Goal: Complete application form: Complete application form

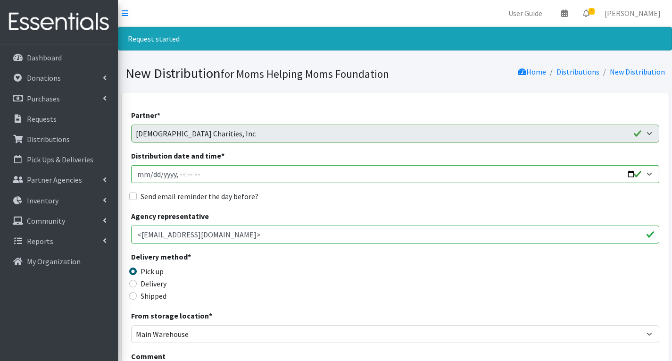
select select "1919"
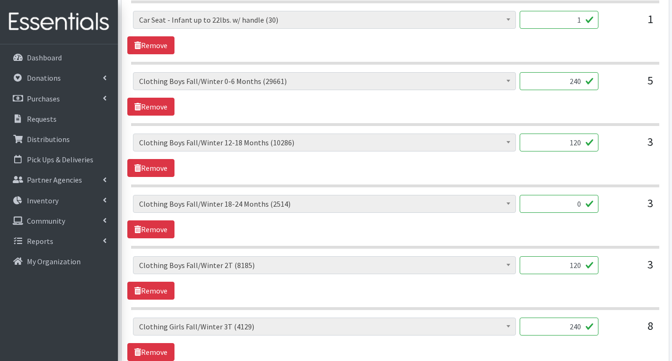
scroll to position [937, 0]
click at [159, 229] on link "Remove" at bounding box center [150, 229] width 47 height 18
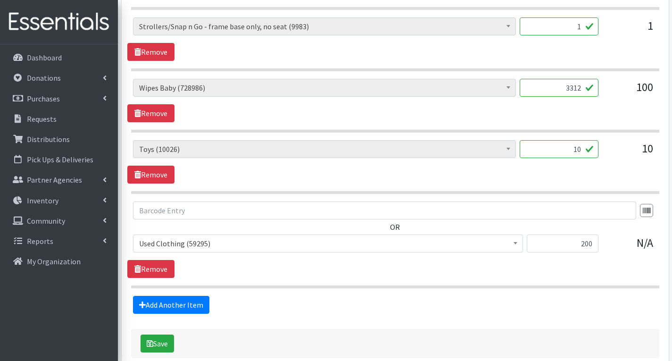
scroll to position [2451, 0]
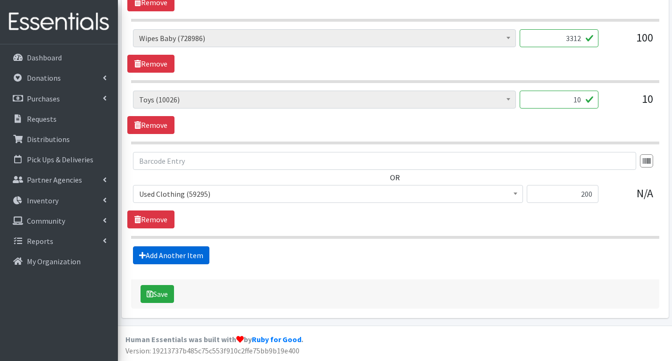
click at [183, 252] on link "Add Another Item" at bounding box center [171, 255] width 76 height 18
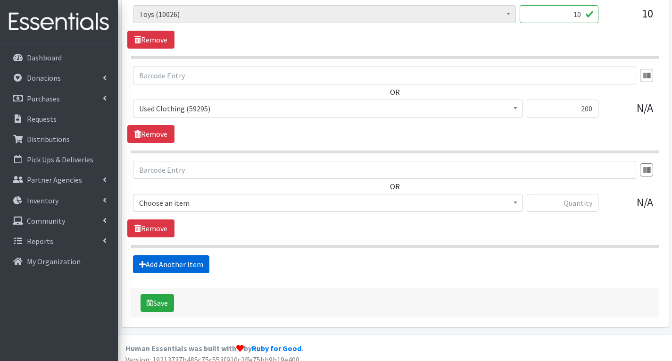
scroll to position [2546, 0]
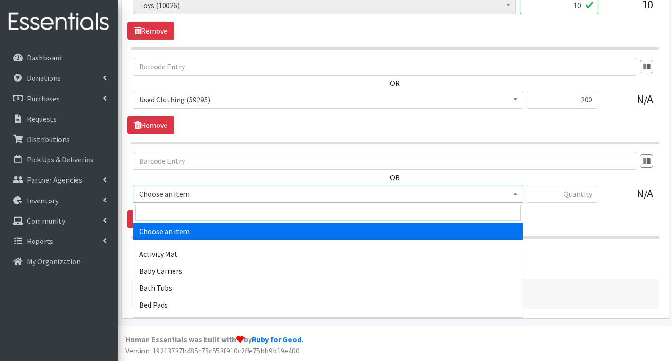
click at [231, 196] on span "Choose an item" at bounding box center [328, 193] width 378 height 13
click at [217, 214] on input "search" at bounding box center [327, 213] width 385 height 16
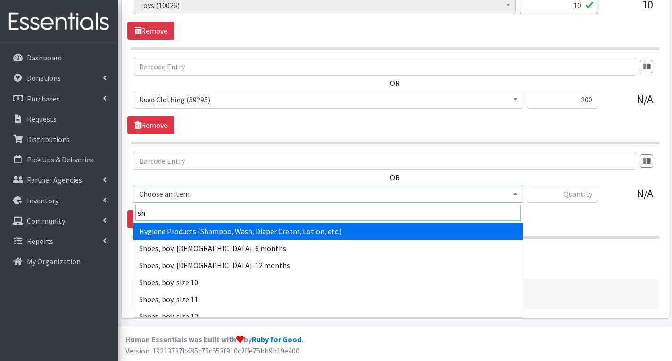
type input "sh"
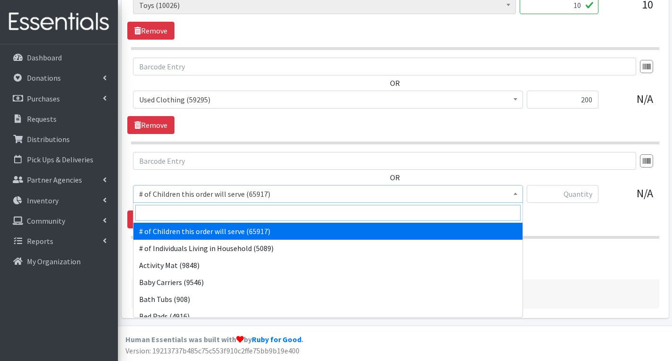
click at [173, 212] on input "search" at bounding box center [327, 213] width 385 height 16
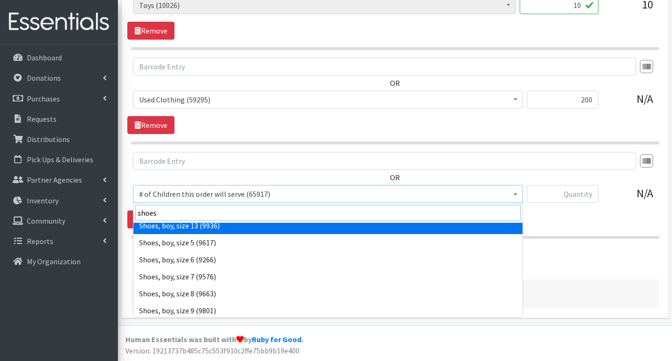
scroll to position [94, 0]
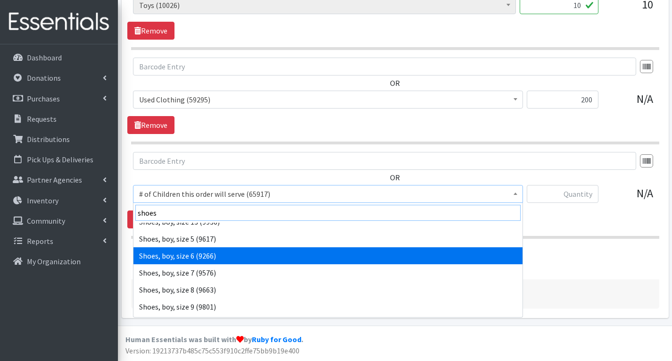
type input "shoes"
select select "5722"
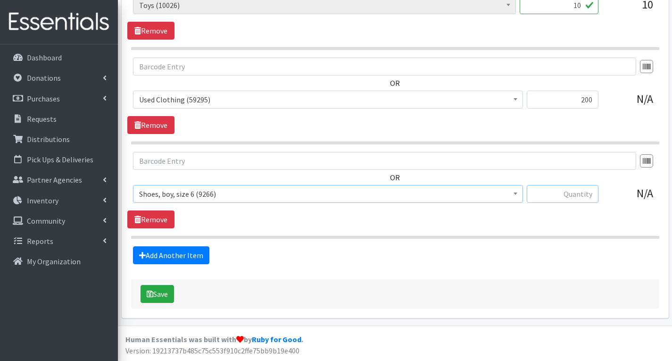
click at [560, 191] on input "text" at bounding box center [563, 194] width 72 height 18
click at [561, 197] on input "text" at bounding box center [563, 194] width 72 height 18
type input "34"
click at [192, 250] on link "Add Another Item" at bounding box center [171, 255] width 76 height 18
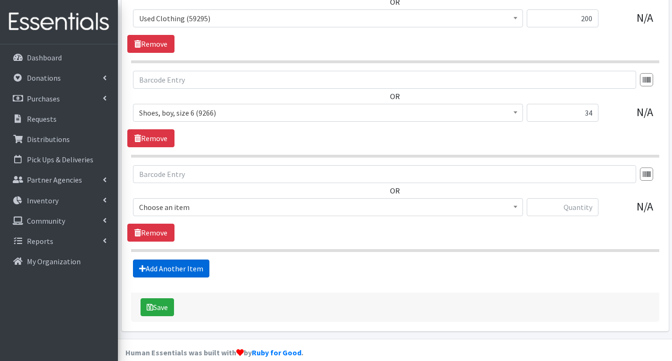
scroll to position [2640, 0]
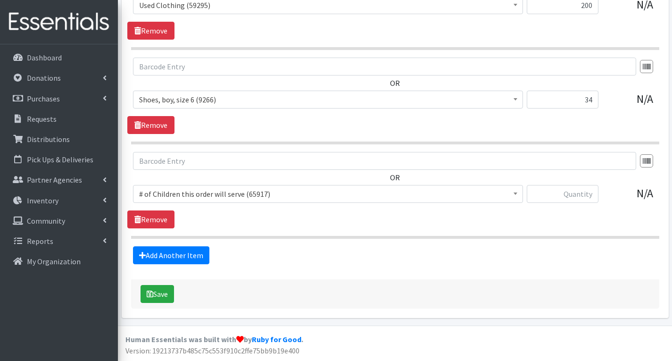
click at [268, 208] on span "# of Children this order will serve (65917) # of Individuals Living in Househol…" at bounding box center [328, 197] width 390 height 25
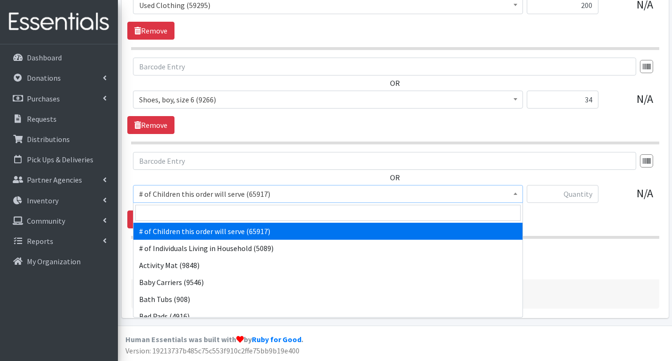
click at [276, 192] on span "# of Children this order will serve (65917)" at bounding box center [328, 193] width 378 height 13
click at [216, 208] on input "search" at bounding box center [327, 213] width 385 height 16
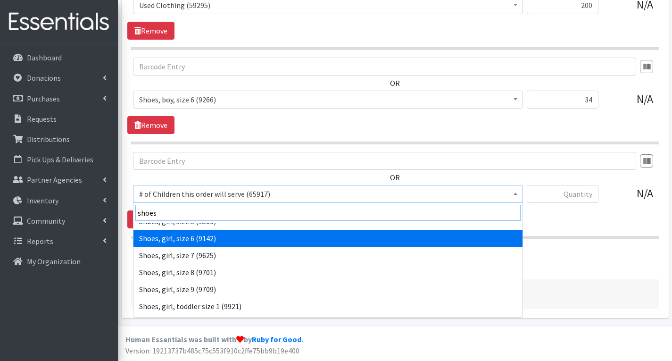
scroll to position [415, 0]
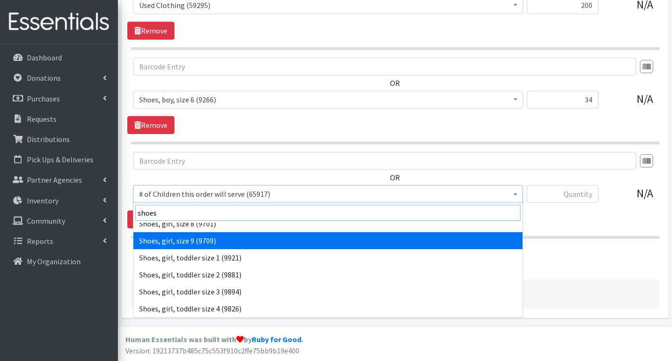
type input "shoes"
select select "5755"
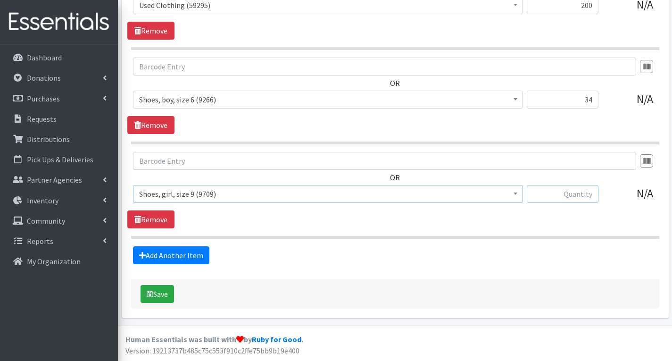
click at [560, 189] on input "text" at bounding box center [563, 194] width 72 height 18
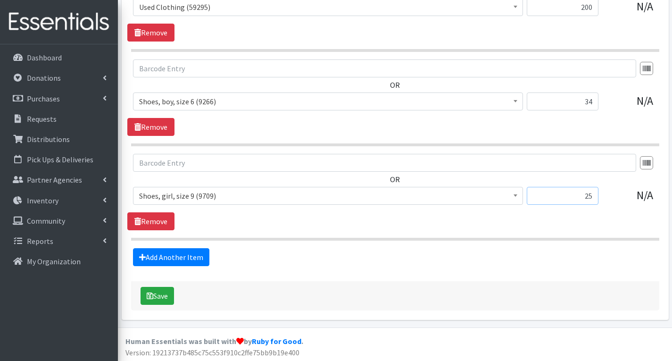
scroll to position [2640, 0]
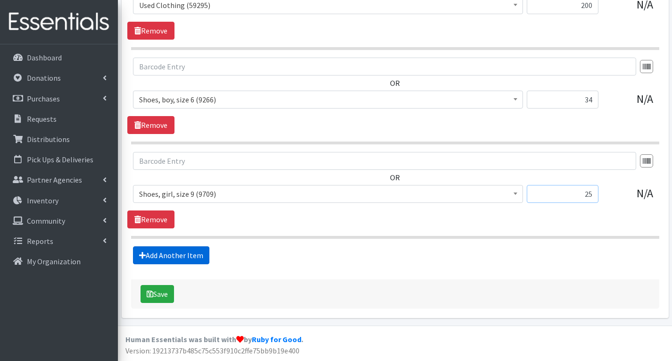
type input "25"
click at [170, 258] on link "Add Another Item" at bounding box center [171, 255] width 76 height 18
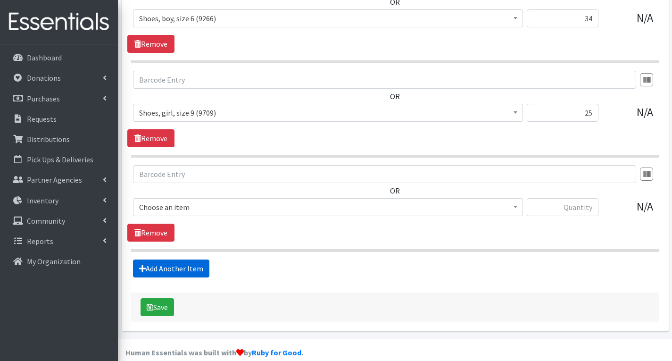
scroll to position [2734, 0]
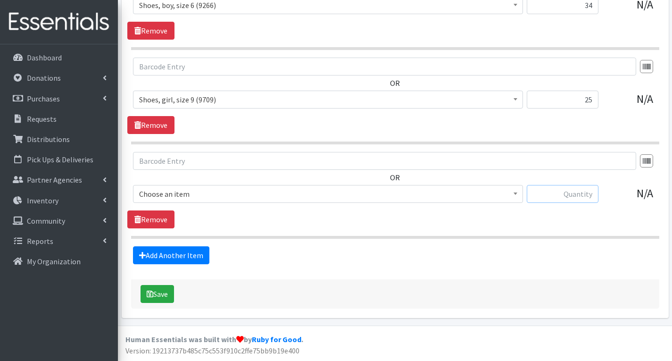
click at [539, 195] on input "text" at bounding box center [563, 194] width 72 height 18
type input "7"
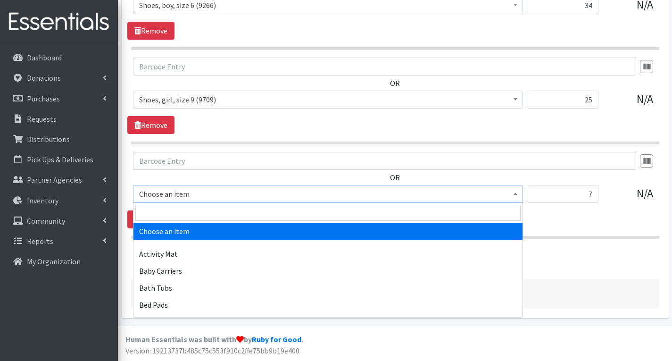
click at [250, 195] on span "Choose an item" at bounding box center [328, 193] width 378 height 13
click at [211, 212] on input "search" at bounding box center [327, 213] width 385 height 16
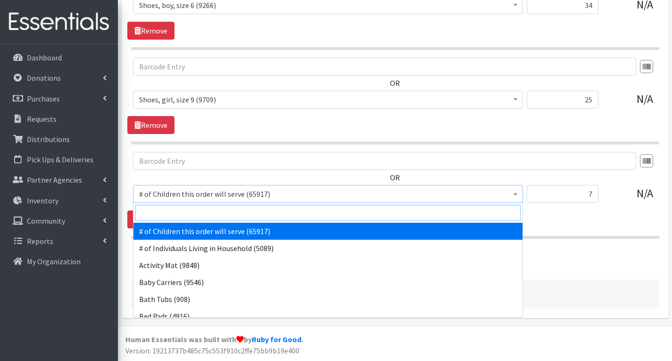
click at [247, 213] on input "search" at bounding box center [327, 213] width 385 height 16
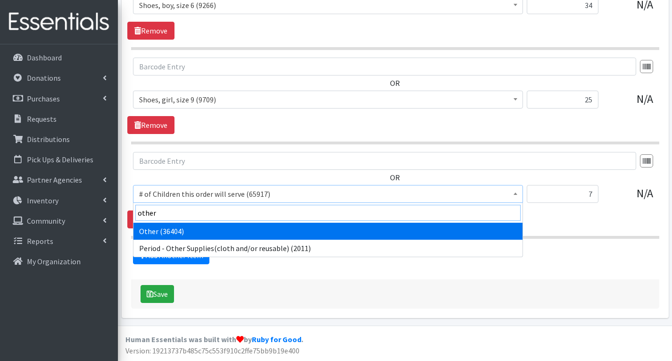
type input "other"
select select "316"
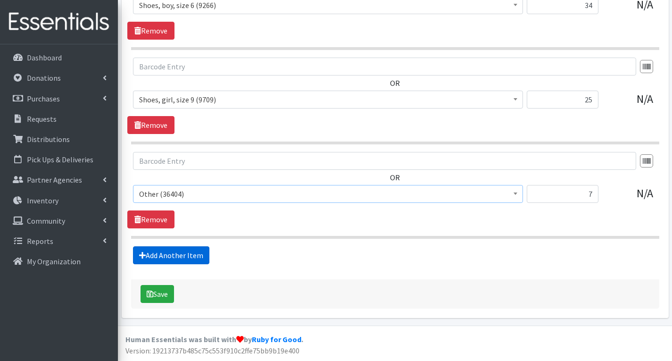
click at [193, 258] on link "Add Another Item" at bounding box center [171, 255] width 76 height 18
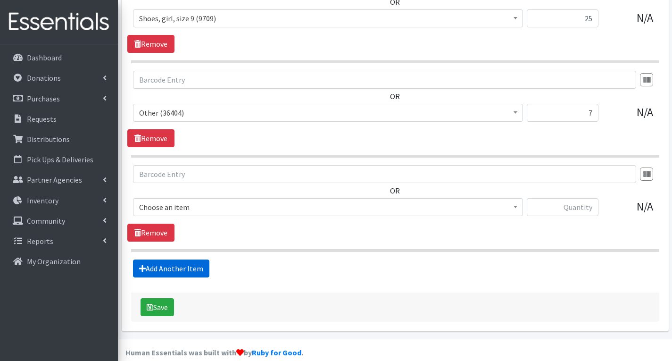
scroll to position [2829, 0]
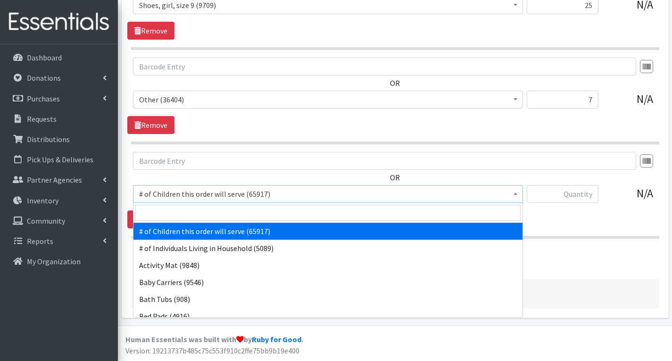
click at [406, 196] on span "# of Children this order will serve (65917)" at bounding box center [328, 193] width 378 height 13
click at [258, 212] on input "search" at bounding box center [327, 213] width 385 height 16
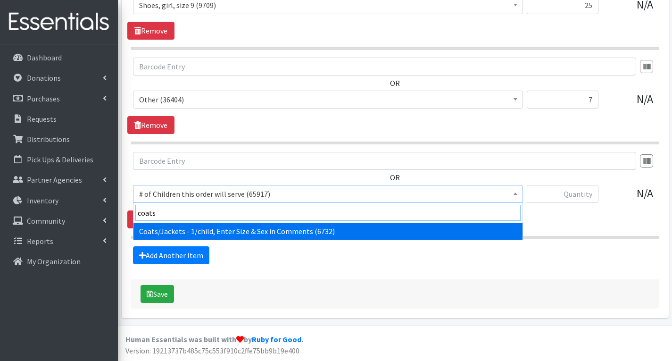
type input "coats"
select select "6668"
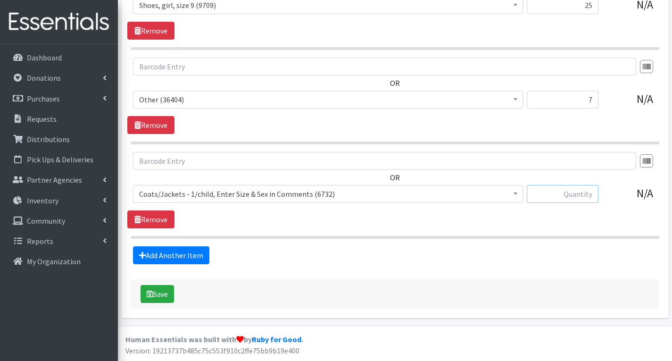
click at [560, 190] on input "text" at bounding box center [563, 194] width 72 height 18
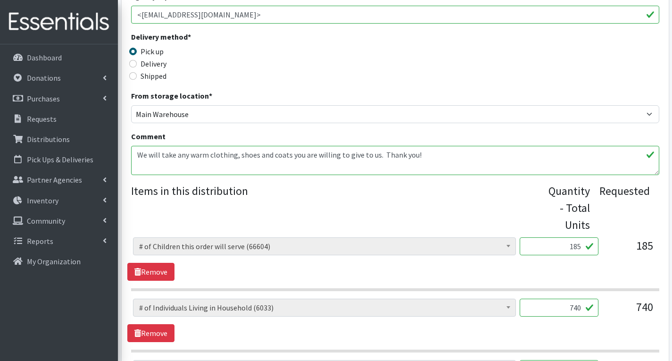
scroll to position [236, 0]
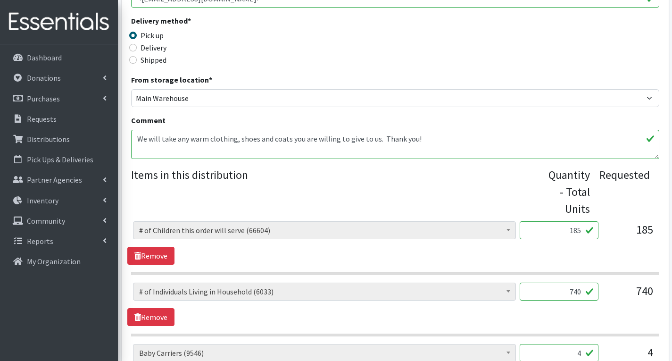
type input "30"
click at [425, 134] on textarea "We will take any warm clothing, shoes and coats you are willing to give to us. …" at bounding box center [395, 144] width 528 height 29
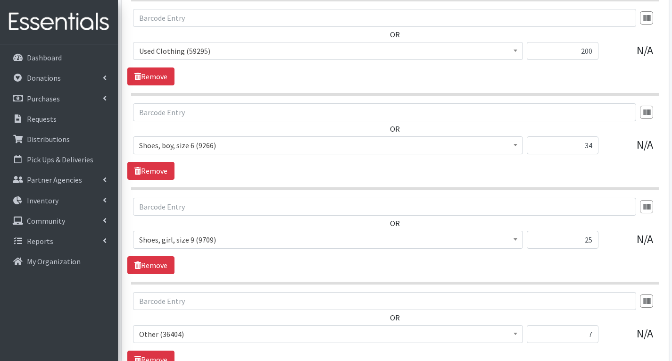
scroll to position [2829, 0]
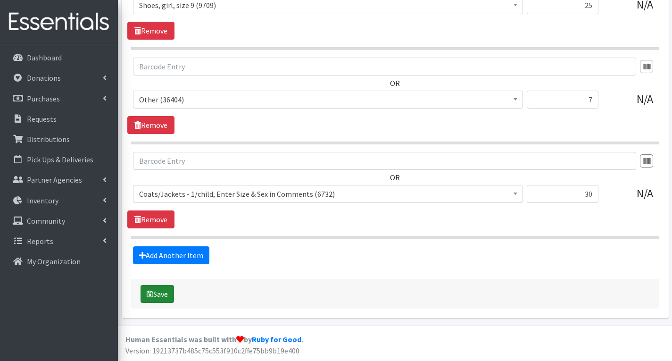
type textarea "We will take any warm clothing, shoes and coats you are willing to give to us. …"
click at [169, 295] on button "Save" at bounding box center [157, 294] width 33 height 18
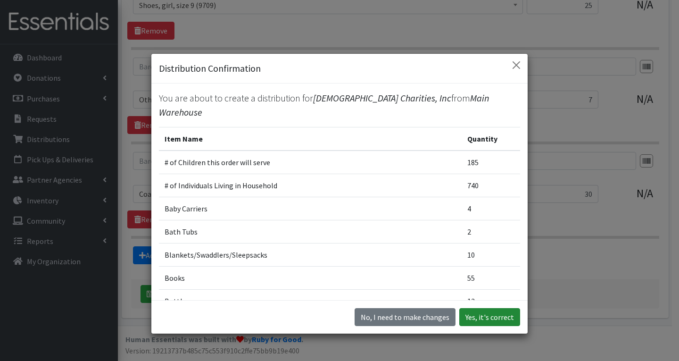
click at [509, 317] on button "Yes, it's correct" at bounding box center [489, 317] width 61 height 18
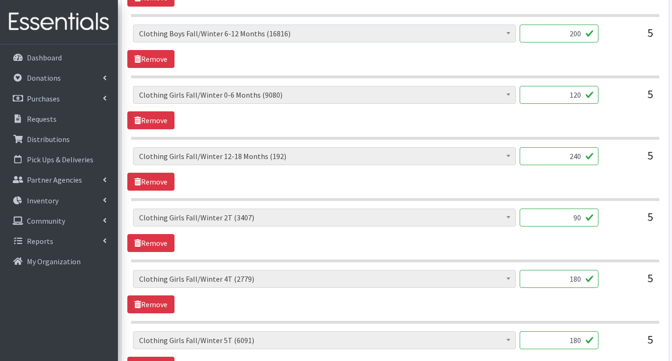
scroll to position [1368, 0]
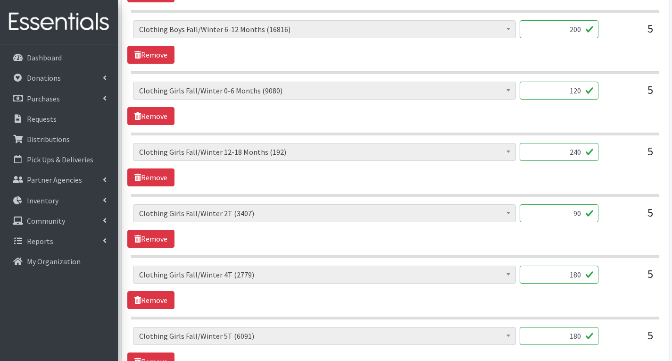
click at [581, 152] on input "240" at bounding box center [559, 152] width 79 height 18
type input "2"
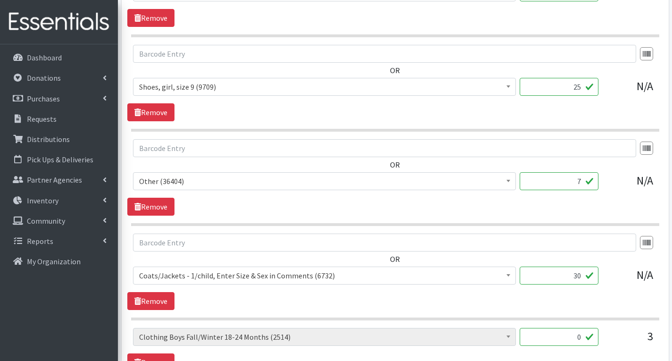
scroll to position [2877, 0]
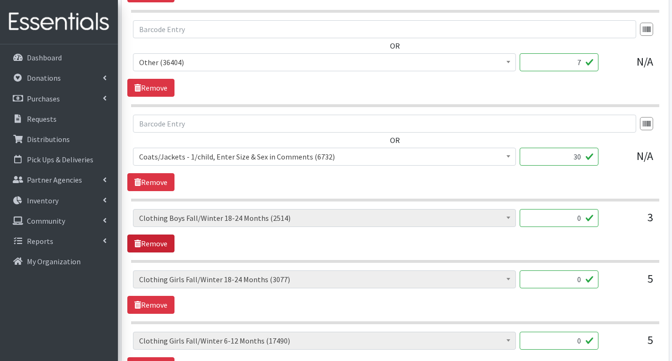
type input "190"
click at [151, 244] on link "Remove" at bounding box center [150, 243] width 47 height 18
click at [152, 244] on link "Remove" at bounding box center [150, 243] width 47 height 18
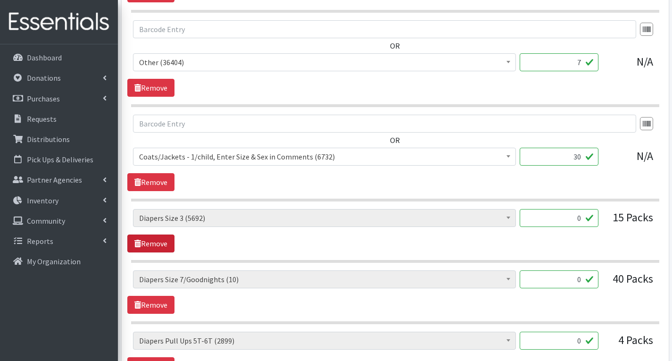
click at [152, 244] on link "Remove" at bounding box center [150, 243] width 47 height 18
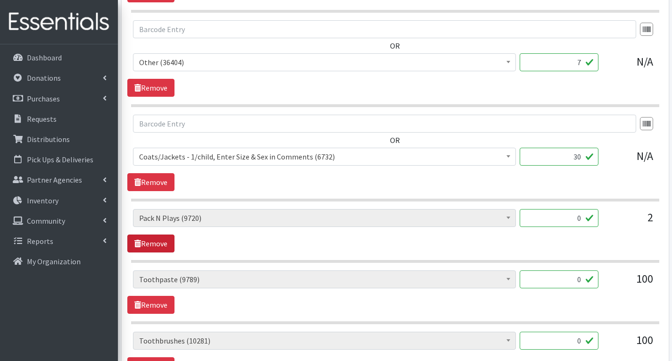
click at [152, 244] on link "Remove" at bounding box center [150, 243] width 47 height 18
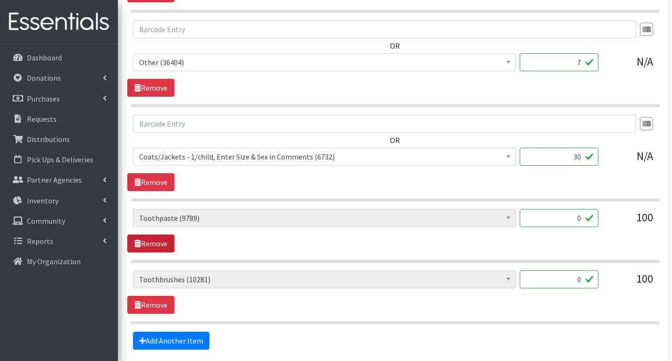
click at [152, 244] on link "Remove" at bounding box center [150, 243] width 47 height 18
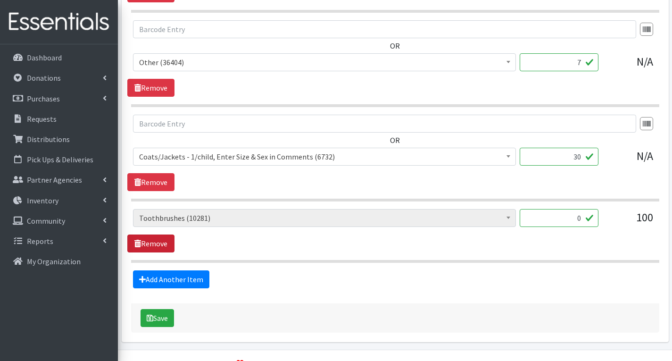
click at [153, 244] on link "Remove" at bounding box center [150, 243] width 47 height 18
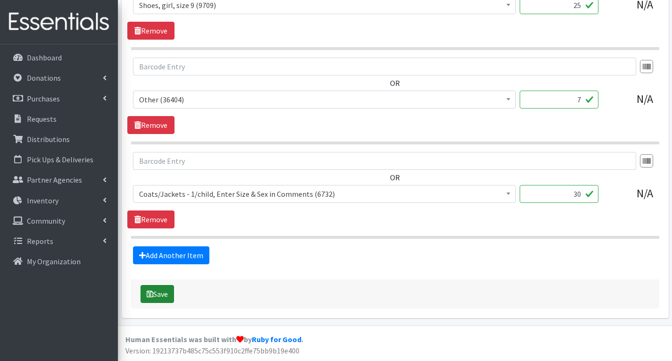
click at [166, 293] on button "Save" at bounding box center [157, 294] width 33 height 18
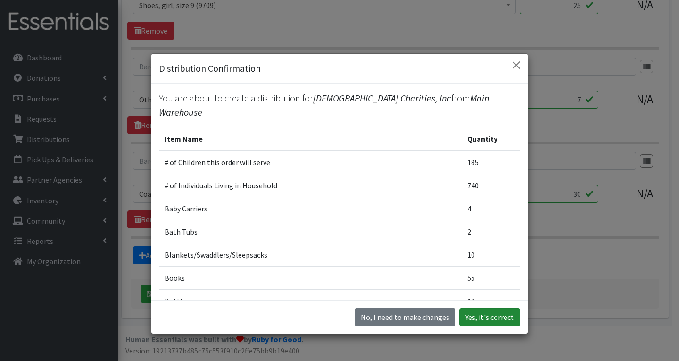
click at [504, 318] on button "Yes, it's correct" at bounding box center [489, 317] width 61 height 18
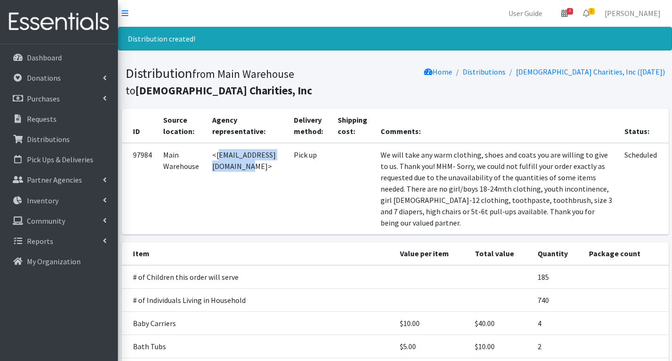
drag, startPoint x: 218, startPoint y: 158, endPoint x: 298, endPoint y: 161, distance: 79.8
click at [288, 161] on td "<[EMAIL_ADDRESS][DOMAIN_NAME]>" at bounding box center [248, 189] width 82 height 92
copy td "melissahillier@yahoo.com"
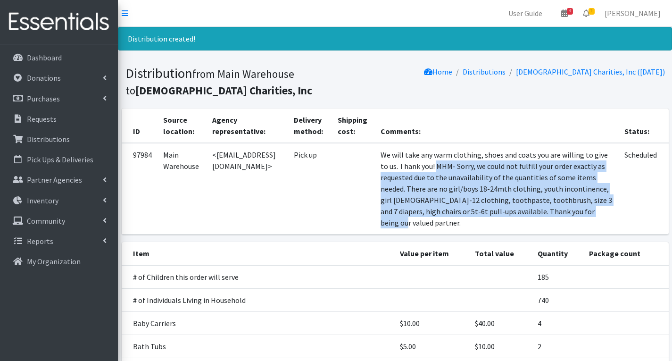
drag, startPoint x: 472, startPoint y: 166, endPoint x: 553, endPoint y: 226, distance: 101.2
click at [553, 226] on td "We will take any warm clothing, shoes and coats you are willing to give to us. …" at bounding box center [497, 189] width 244 height 92
copy td "MHM- Sorry, we could not fulfill your order exactly as requested due to the una…"
click at [39, 118] on p "Requests" at bounding box center [42, 118] width 30 height 9
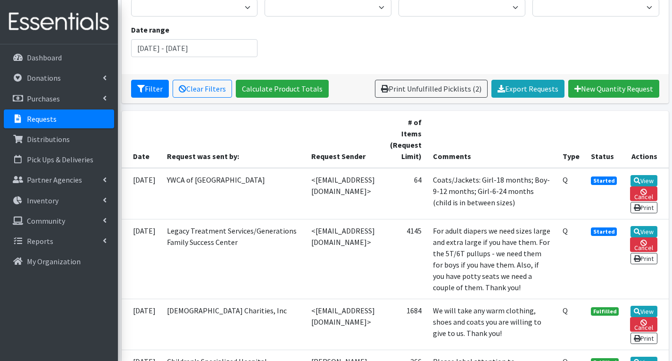
scroll to position [142, 0]
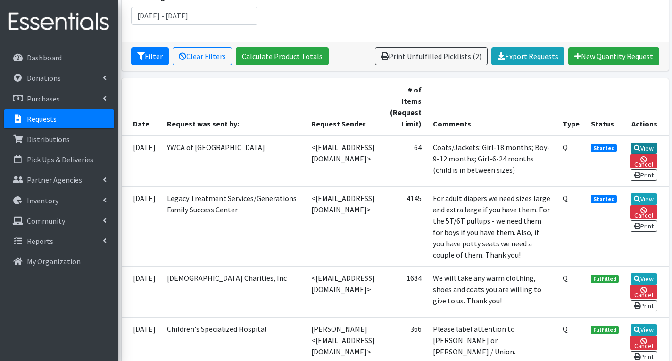
click at [646, 149] on link "View" at bounding box center [644, 147] width 27 height 11
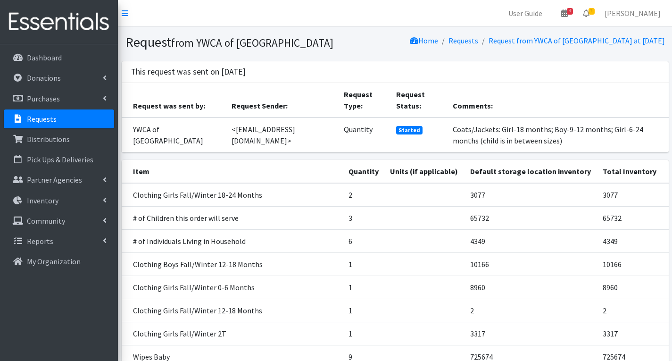
click at [56, 116] on link "Requests" at bounding box center [59, 118] width 110 height 19
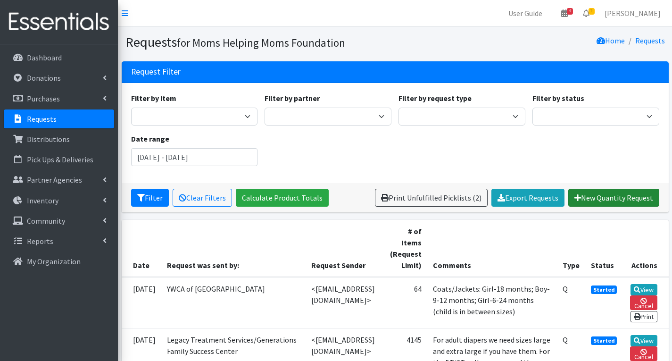
click at [598, 193] on link "New Quantity Request" at bounding box center [613, 198] width 91 height 18
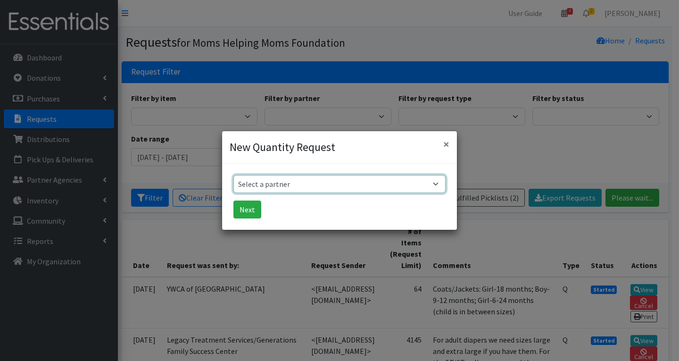
click at [337, 188] on select "Select a partner Acenda Integrated Health - FSC Acenda Integrated Health - Mate…" at bounding box center [339, 184] width 212 height 18
select select "620"
click at [233, 175] on select "Select a partner Acenda Integrated Health - FSC Acenda Integrated Health - Mate…" at bounding box center [339, 184] width 212 height 18
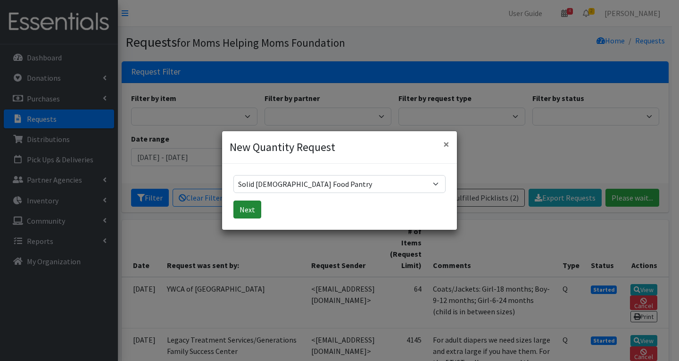
click at [246, 210] on button "Next" at bounding box center [247, 209] width 28 height 18
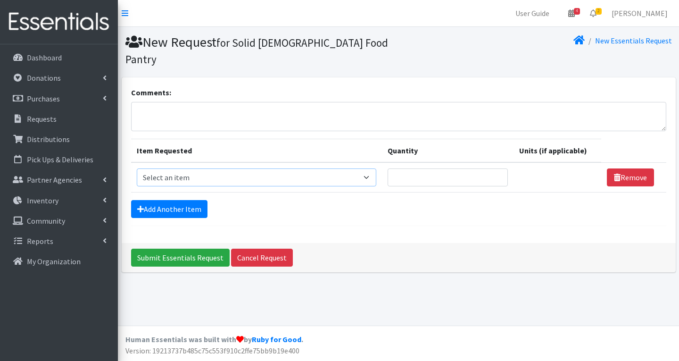
click at [251, 178] on select "Select an item # of Children this order will serve # of Individuals Living in H…" at bounding box center [257, 177] width 240 height 18
select select "11425"
click at [137, 168] on select "Select an item # of Children this order will serve # of Individuals Living in H…" at bounding box center [257, 177] width 240 height 18
click at [471, 177] on input "Quantity" at bounding box center [448, 177] width 120 height 18
type input "1"
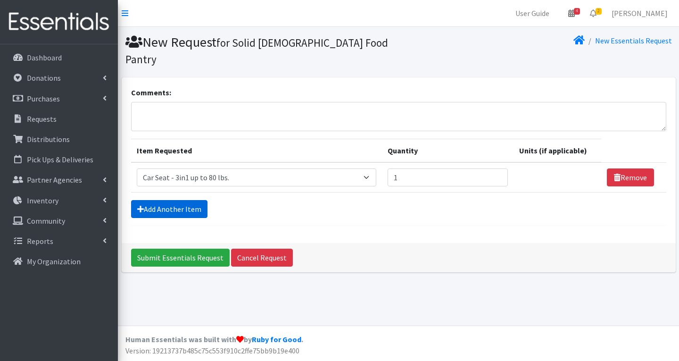
click at [181, 209] on link "Add Another Item" at bounding box center [169, 209] width 76 height 18
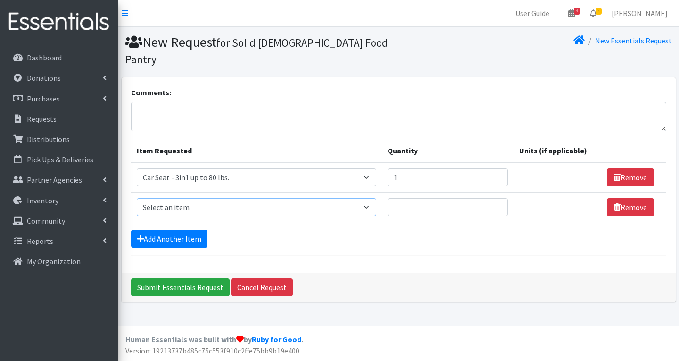
click at [219, 208] on select "Select an item # of Children this order will serve # of Individuals Living in H…" at bounding box center [257, 207] width 240 height 18
select select "6076"
click at [137, 198] on select "Select an item # of Children this order will serve # of Individuals Living in H…" at bounding box center [257, 207] width 240 height 18
click at [425, 207] on input "Quantity" at bounding box center [448, 207] width 120 height 18
type input "120"
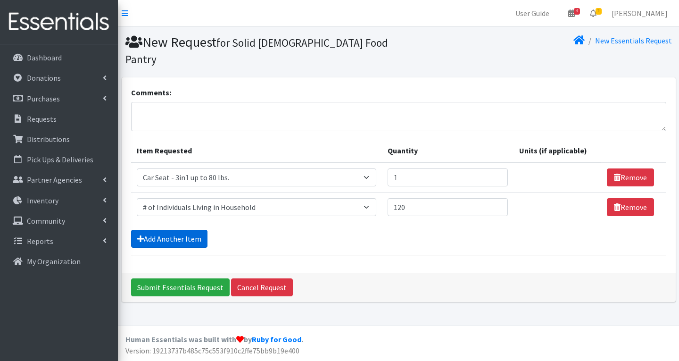
click at [167, 234] on link "Add Another Item" at bounding box center [169, 239] width 76 height 18
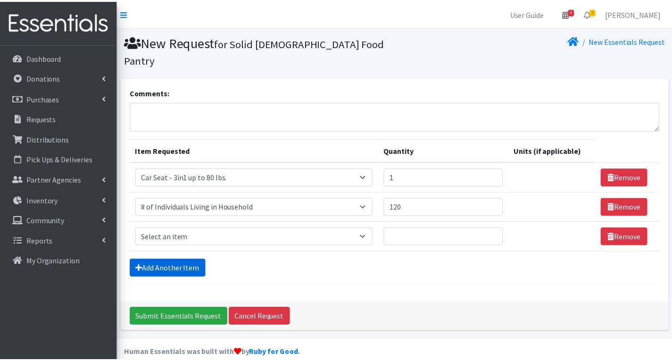
scroll to position [14, 0]
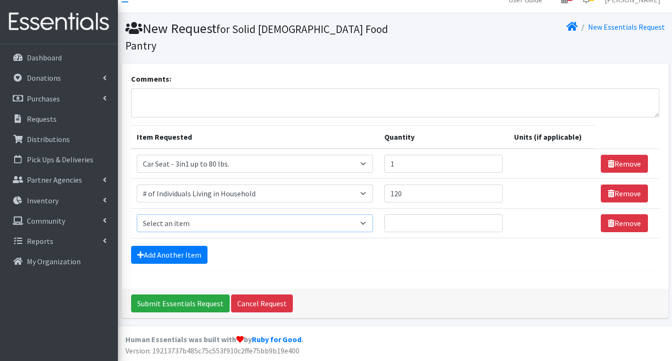
click at [203, 225] on select "Select an item # of Children this order will serve # of Individuals Living in H…" at bounding box center [255, 223] width 237 height 18
select select "13431"
click at [137, 214] on select "Select an item # of Children this order will serve # of Individuals Living in H…" at bounding box center [255, 223] width 237 height 18
click at [407, 225] on input "Quantity" at bounding box center [443, 223] width 118 height 18
click at [402, 195] on input "120" at bounding box center [443, 193] width 118 height 18
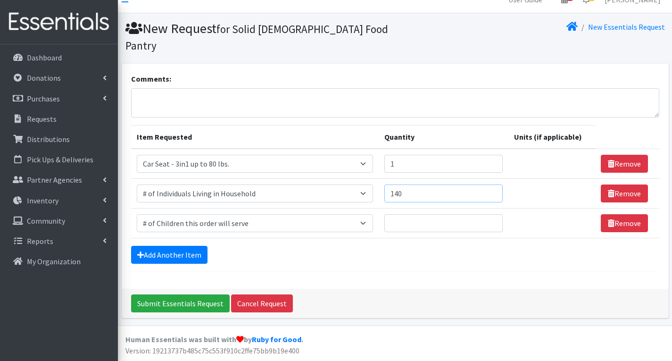
type input "140"
click at [417, 226] on input "Quantity" at bounding box center [443, 223] width 118 height 18
type input "75"
click at [192, 255] on link "Add Another Item" at bounding box center [169, 255] width 76 height 18
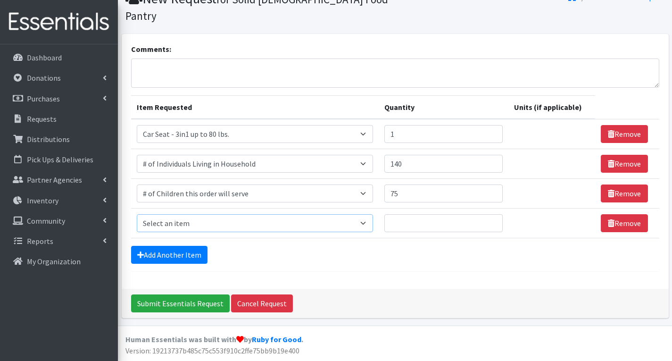
click at [269, 225] on select "Select an item # of Children this order will serve # of Individuals Living in H…" at bounding box center [255, 223] width 237 height 18
click at [218, 227] on select "Select an item # of Children this order will serve # of Individuals Living in H…" at bounding box center [255, 223] width 237 height 18
click at [289, 224] on select "Select an item # of Children this order will serve # of Individuals Living in H…" at bounding box center [255, 223] width 237 height 18
select select "1969"
click at [137, 214] on select "Select an item # of Children this order will serve # of Individuals Living in H…" at bounding box center [255, 223] width 237 height 18
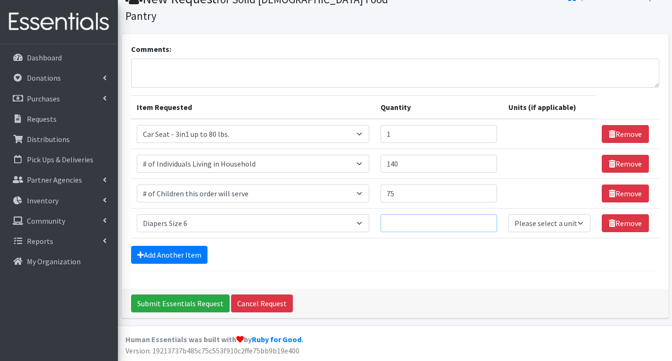
click at [456, 225] on input "Quantity" at bounding box center [439, 223] width 117 height 18
type input "750"
click at [188, 255] on link "Add Another Item" at bounding box center [169, 255] width 76 height 18
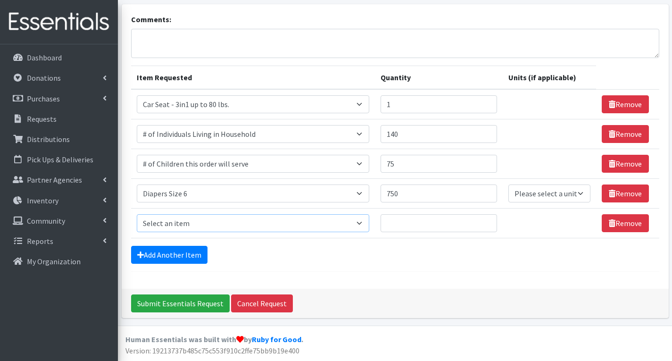
click at [210, 225] on select "Select an item # of Children this order will serve # of Individuals Living in H…" at bounding box center [253, 223] width 233 height 18
click at [215, 218] on select "Select an item # of Children this order will serve # of Individuals Living in H…" at bounding box center [253, 223] width 233 height 18
click at [215, 217] on select "Select an item # of Children this order will serve # of Individuals Living in H…" at bounding box center [253, 223] width 233 height 18
select select "1968"
click at [137, 214] on select "Select an item # of Children this order will serve # of Individuals Living in H…" at bounding box center [253, 223] width 233 height 18
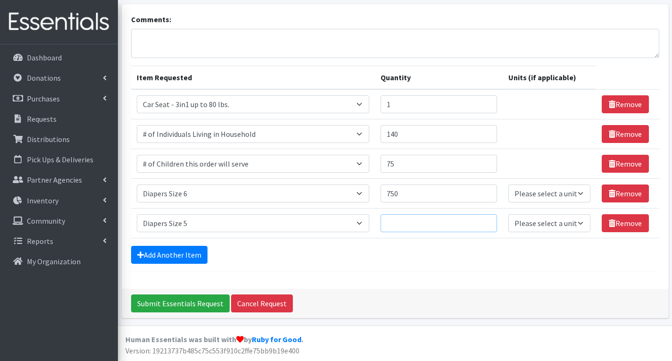
click at [436, 225] on input "Quantity" at bounding box center [439, 223] width 117 height 18
type input "750"
click at [188, 254] on link "Add Another Item" at bounding box center [169, 255] width 76 height 18
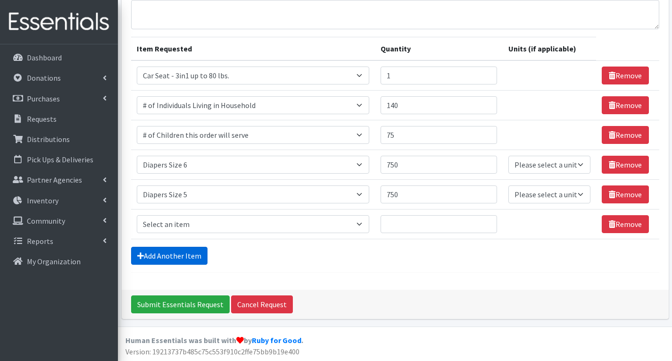
scroll to position [103, 0]
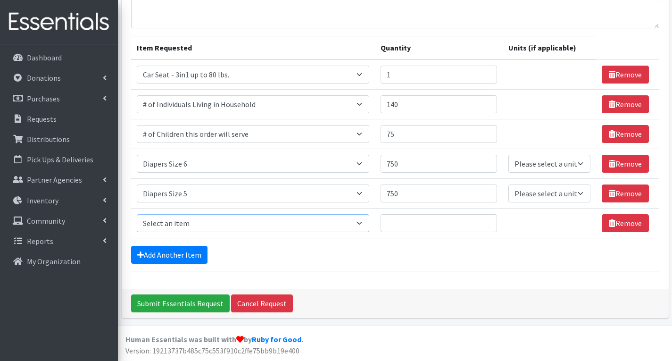
click at [215, 223] on select "Select an item # of Children this order will serve # of Individuals Living in H…" at bounding box center [253, 223] width 233 height 18
click at [229, 224] on select "Select an item # of Children this order will serve # of Individuals Living in H…" at bounding box center [253, 223] width 233 height 18
click at [233, 229] on select "Select an item # of Children this order will serve # of Individuals Living in H…" at bounding box center [253, 223] width 233 height 18
select select "1967"
click at [137, 214] on select "Select an item # of Children this order will serve # of Individuals Living in H…" at bounding box center [253, 223] width 233 height 18
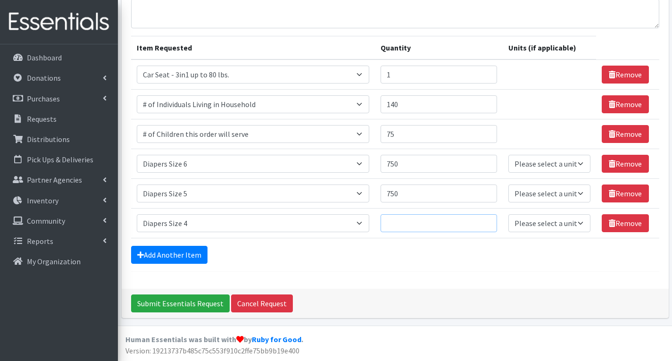
click at [430, 226] on input "Quantity" at bounding box center [439, 223] width 117 height 18
type input "750"
click at [174, 256] on link "Add Another Item" at bounding box center [169, 255] width 76 height 18
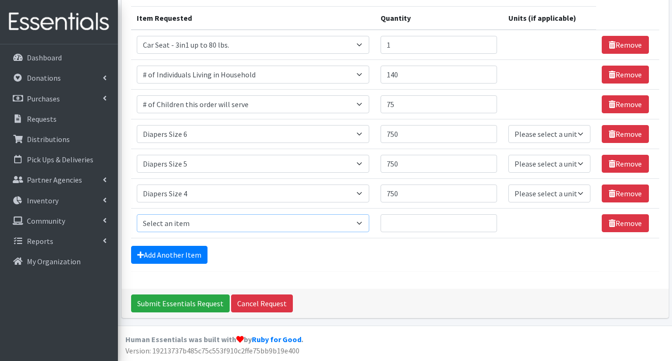
click at [233, 223] on select "Select an item # of Children this order will serve # of Individuals Living in H…" at bounding box center [253, 223] width 233 height 18
click at [250, 225] on select "Select an item # of Children this order will serve # of Individuals Living in H…" at bounding box center [253, 223] width 233 height 18
click at [250, 224] on select "Select an item # of Children this order will serve # of Individuals Living in H…" at bounding box center [253, 223] width 233 height 18
select select "1966"
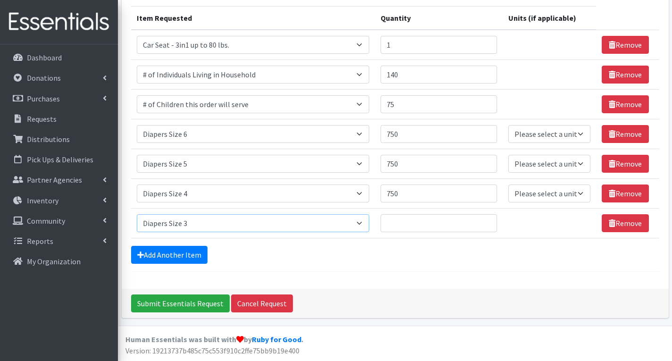
click at [137, 214] on select "Select an item # of Children this order will serve # of Individuals Living in H…" at bounding box center [253, 223] width 233 height 18
click at [454, 222] on input "Quantity" at bounding box center [439, 223] width 117 height 18
type input "500"
click at [195, 255] on link "Add Another Item" at bounding box center [169, 255] width 76 height 18
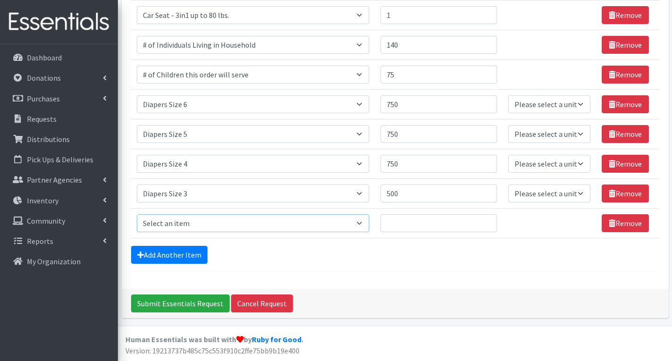
click at [187, 225] on select "Select an item # of Children this order will serve # of Individuals Living in H…" at bounding box center [253, 223] width 233 height 18
select select "1965"
click at [137, 214] on select "Select an item # of Children this order will serve # of Individuals Living in H…" at bounding box center [253, 223] width 233 height 18
click at [396, 225] on input "Quantity" at bounding box center [439, 223] width 117 height 18
type input "500"
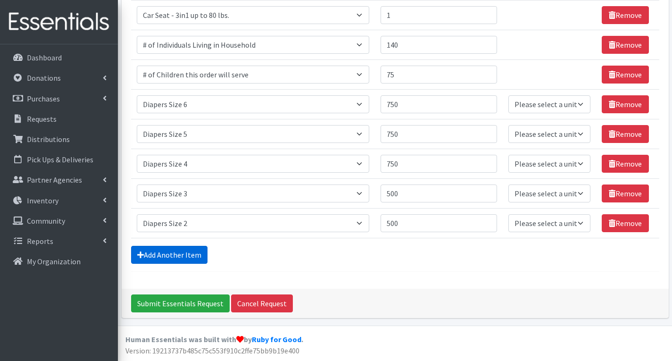
click at [186, 255] on link "Add Another Item" at bounding box center [169, 255] width 76 height 18
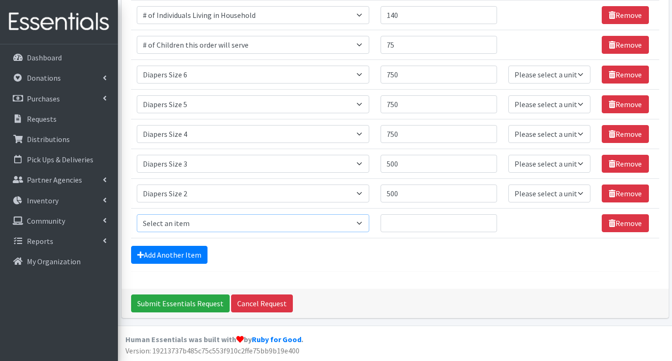
click at [206, 226] on select "Select an item # of Children this order will serve # of Individuals Living in H…" at bounding box center [253, 223] width 233 height 18
click at [208, 223] on select "Select an item # of Children this order will serve # of Individuals Living in H…" at bounding box center [253, 223] width 233 height 18
select select "1964"
click at [137, 214] on select "Select an item # of Children this order will serve # of Individuals Living in H…" at bounding box center [253, 223] width 233 height 18
click at [418, 226] on input "Quantity" at bounding box center [439, 223] width 117 height 18
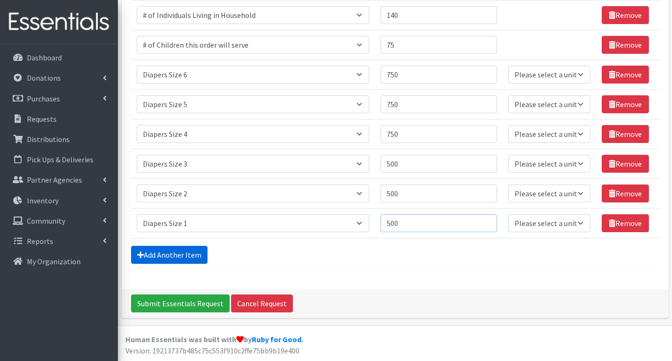
type input "500"
click at [198, 255] on link "Add Another Item" at bounding box center [169, 255] width 76 height 18
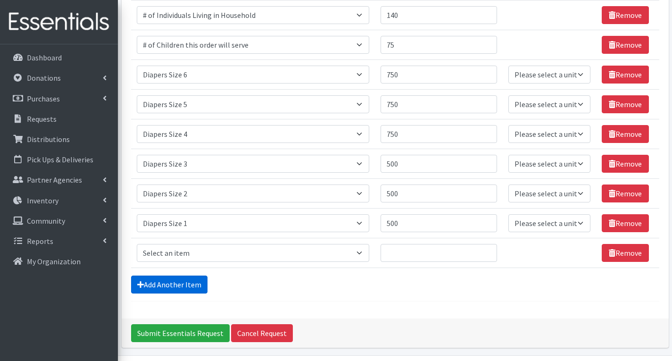
scroll to position [222, 0]
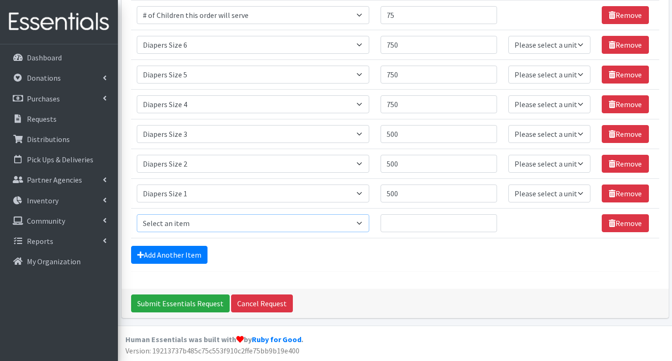
click at [200, 225] on select "Select an item # of Children this order will serve # of Individuals Living in H…" at bounding box center [253, 223] width 233 height 18
select select "1963"
click at [137, 214] on select "Select an item # of Children this order will serve # of Individuals Living in H…" at bounding box center [253, 223] width 233 height 18
click at [401, 231] on input "Quantity" at bounding box center [439, 223] width 117 height 18
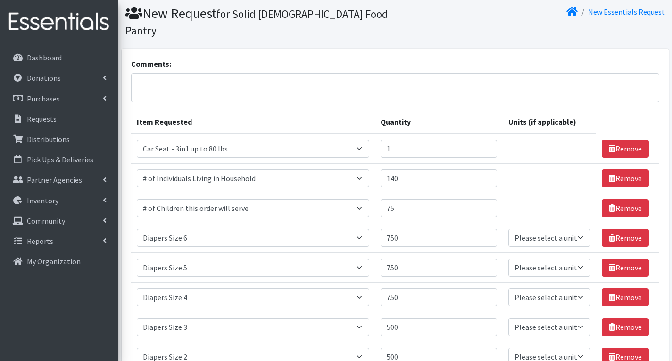
scroll to position [0, 0]
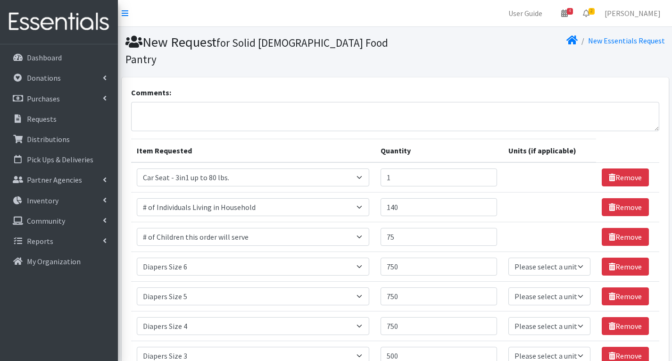
type input "250"
click at [400, 241] on input "75" at bounding box center [439, 237] width 117 height 18
type input "7"
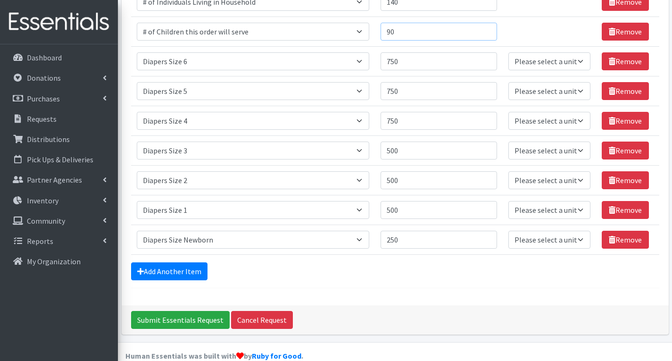
scroll to position [222, 0]
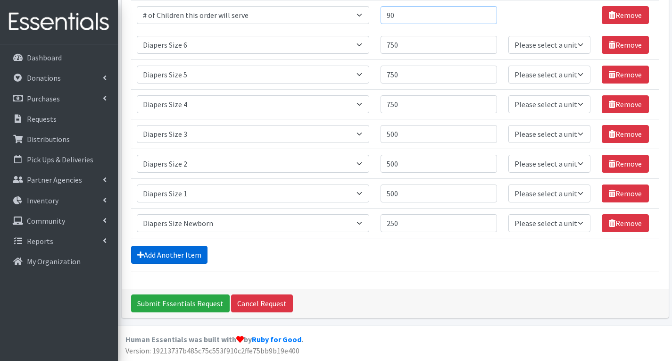
type input "90"
click at [184, 255] on link "Add Another Item" at bounding box center [169, 255] width 76 height 18
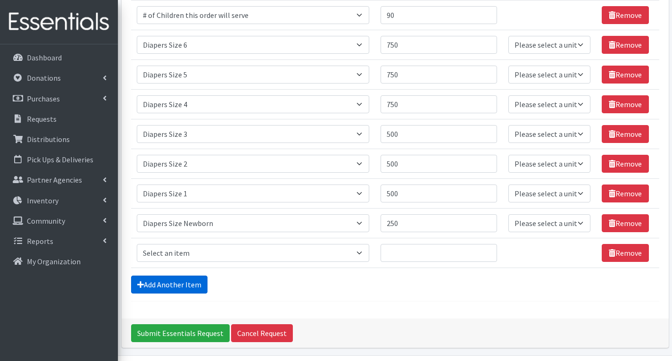
scroll to position [251, 0]
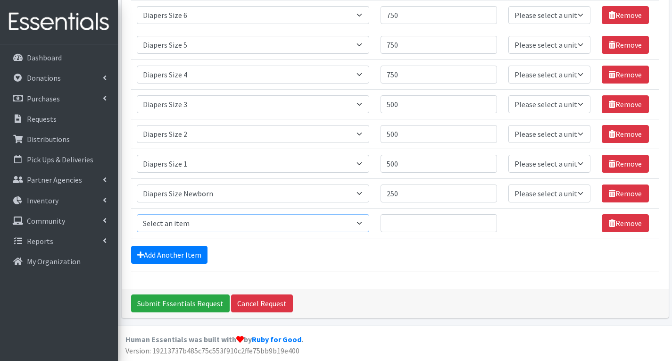
click at [232, 225] on select "Select an item # of Children this order will serve # of Individuals Living in H…" at bounding box center [253, 223] width 233 height 18
select select "1929"
click at [401, 226] on input "Quantity" at bounding box center [439, 223] width 117 height 18
type input "1"
click at [483, 226] on input "1" at bounding box center [439, 223] width 117 height 18
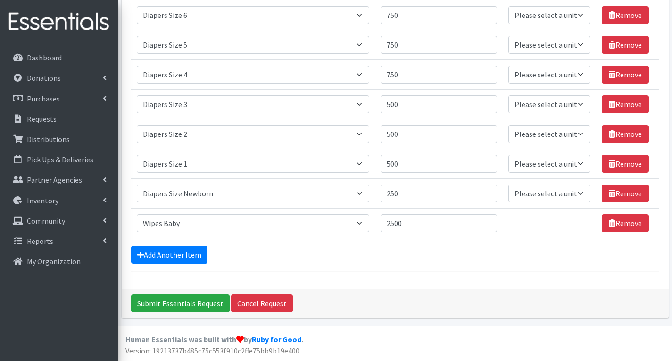
click at [258, 263] on div "Add Another Item" at bounding box center [395, 255] width 528 height 18
click at [398, 225] on input "2500" at bounding box center [439, 223] width 117 height 18
type input "4000"
click at [419, 263] on div "Add Another Item" at bounding box center [395, 255] width 528 height 18
click at [527, 255] on div "Add Another Item" at bounding box center [395, 255] width 528 height 18
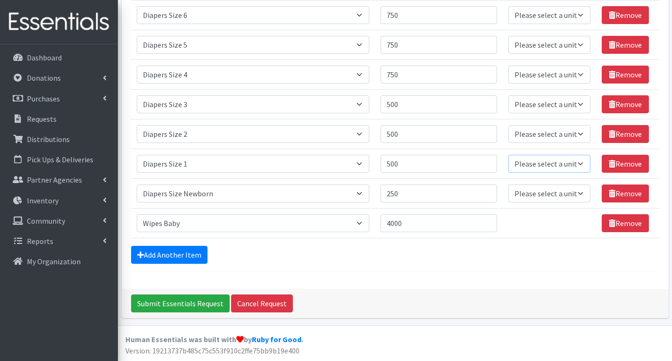
click at [579, 162] on select "Please select a unit units Packs" at bounding box center [549, 164] width 82 height 18
select select
click at [508, 155] on select "Please select a unit units Packs" at bounding box center [549, 164] width 82 height 18
click at [576, 132] on select "Please select a unit units Packs" at bounding box center [549, 134] width 82 height 18
select select
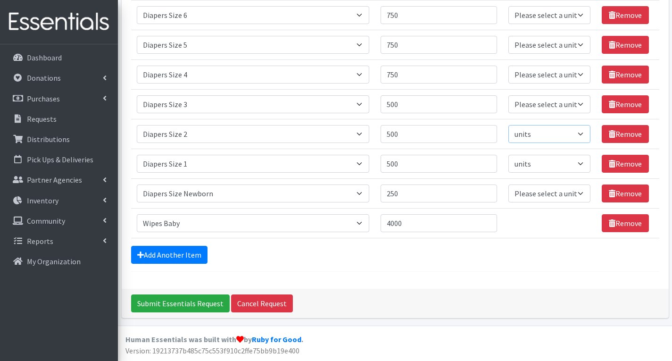
click at [508, 125] on select "Please select a unit units Packs" at bounding box center [549, 134] width 82 height 18
click at [578, 102] on select "Please select a unit units Packs" at bounding box center [549, 104] width 82 height 18
select select
click at [508, 95] on select "Please select a unit units Packs" at bounding box center [549, 104] width 82 height 18
click at [577, 73] on select "Please select a unit units Packs" at bounding box center [549, 75] width 82 height 18
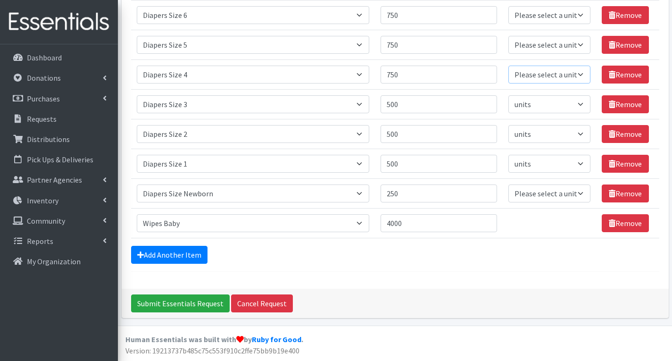
select select
click at [508, 66] on select "Please select a unit units Packs" at bounding box center [549, 75] width 82 height 18
click at [579, 46] on select "Please select a unit units Packs" at bounding box center [549, 45] width 82 height 18
select select
click at [508, 36] on select "Please select a unit units Packs" at bounding box center [549, 45] width 82 height 18
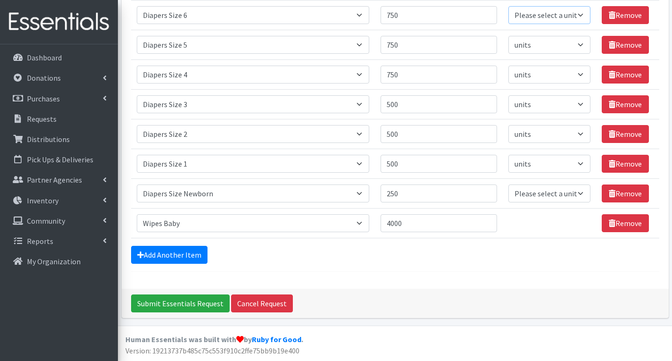
click at [577, 12] on select "Please select a unit units Packs" at bounding box center [549, 15] width 82 height 18
select select
click at [508, 6] on select "Please select a unit units Packs" at bounding box center [549, 15] width 82 height 18
click at [574, 200] on select "Please select a unit units Packs" at bounding box center [549, 193] width 82 height 18
select select
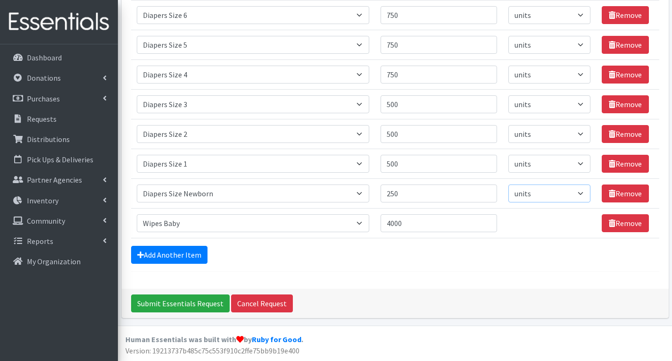
click at [508, 184] on select "Please select a unit units Packs" at bounding box center [549, 193] width 82 height 18
click at [197, 258] on link "Add Another Item" at bounding box center [169, 255] width 76 height 18
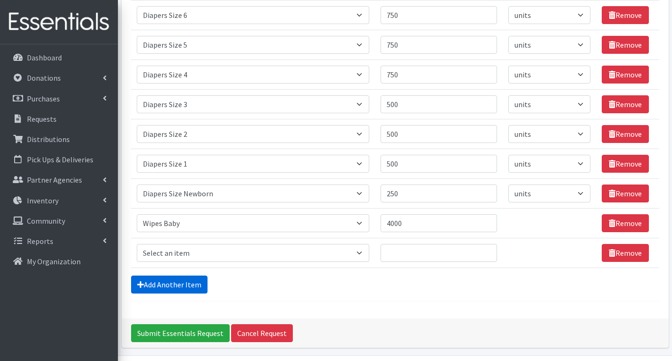
scroll to position [281, 0]
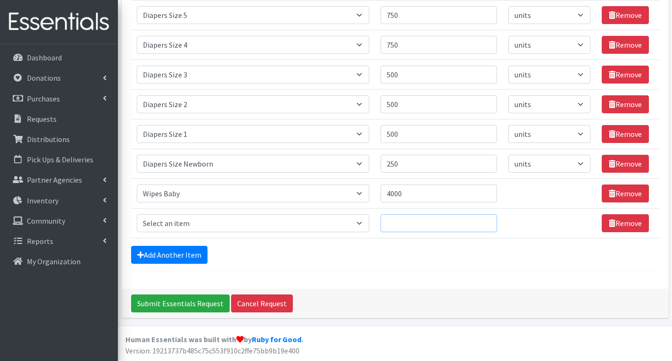
click at [429, 223] on input "Quantity" at bounding box center [439, 223] width 117 height 18
type input "10"
click at [297, 218] on select "Select an item # of Children this order will serve # of Individuals Living in H…" at bounding box center [253, 223] width 233 height 18
select select "316"
click at [137, 214] on select "Select an item # of Children this order will serve # of Individuals Living in H…" at bounding box center [253, 223] width 233 height 18
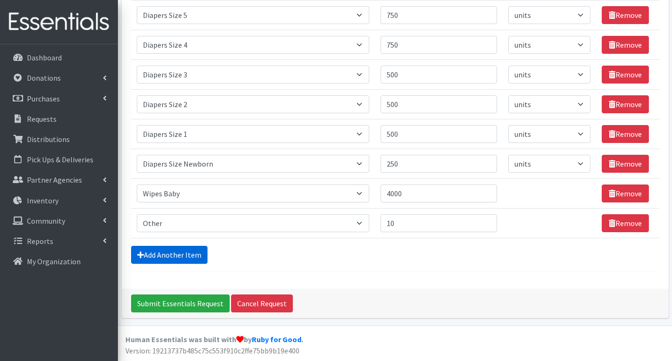
click at [190, 255] on link "Add Another Item" at bounding box center [169, 255] width 76 height 18
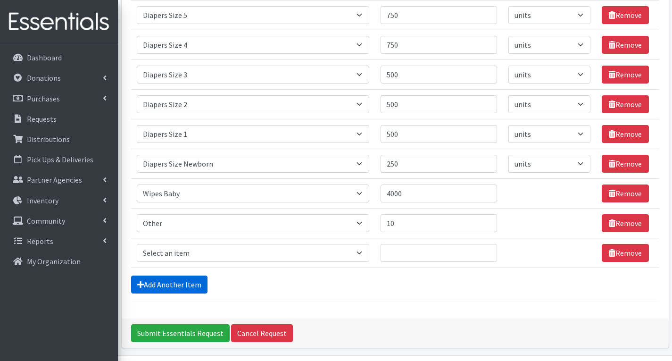
scroll to position [311, 0]
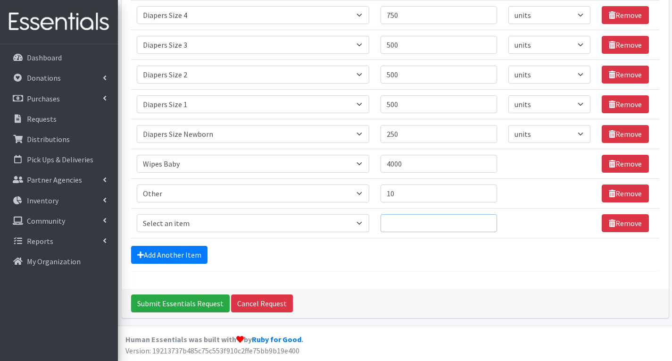
click at [441, 227] on input "Quantity" at bounding box center [439, 223] width 117 height 18
type input "10"
click at [329, 224] on select "Select an item # of Children this order will serve # of Individuals Living in H…" at bounding box center [253, 223] width 233 height 18
select select "6264"
click at [137, 214] on select "Select an item # of Children this order will serve # of Individuals Living in H…" at bounding box center [253, 223] width 233 height 18
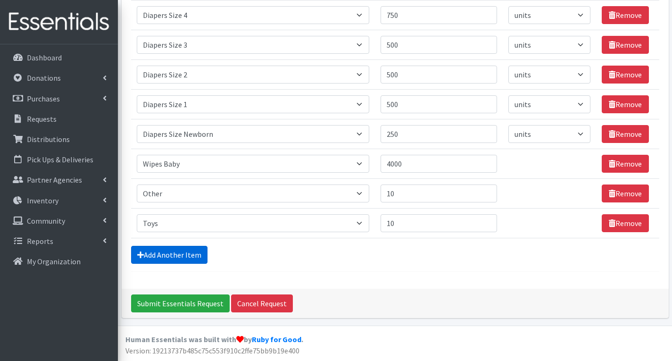
click at [187, 259] on link "Add Another Item" at bounding box center [169, 255] width 76 height 18
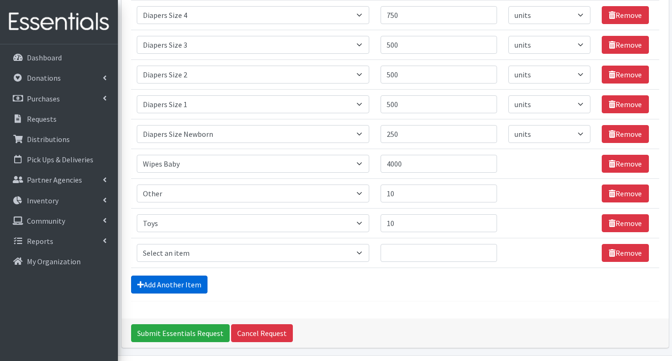
scroll to position [341, 0]
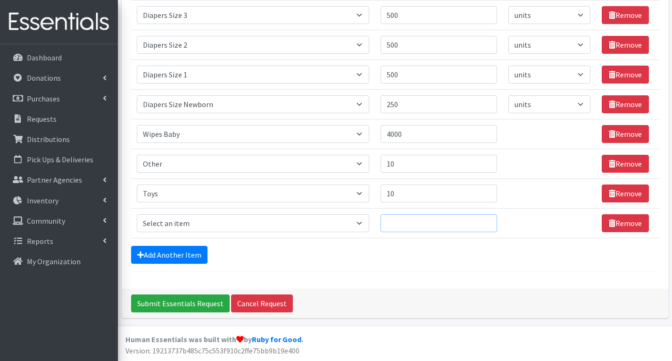
click at [402, 220] on input "Quantity" at bounding box center [439, 223] width 117 height 18
type input "10"
click at [317, 225] on select "Select an item # of Children this order will serve # of Individuals Living in H…" at bounding box center [253, 223] width 233 height 18
select select "2005"
click at [137, 214] on select "Select an item # of Children this order will serve # of Individuals Living in H…" at bounding box center [253, 223] width 233 height 18
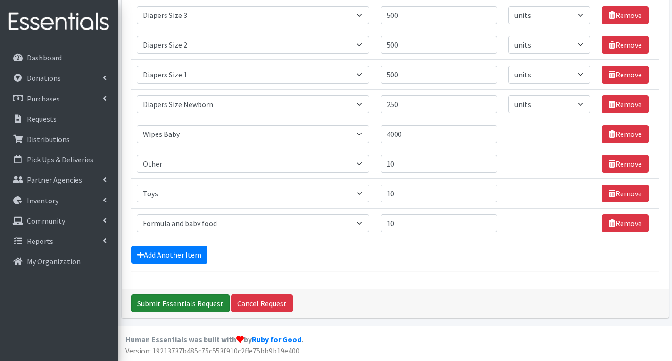
click at [181, 303] on input "Submit Essentials Request" at bounding box center [180, 303] width 99 height 18
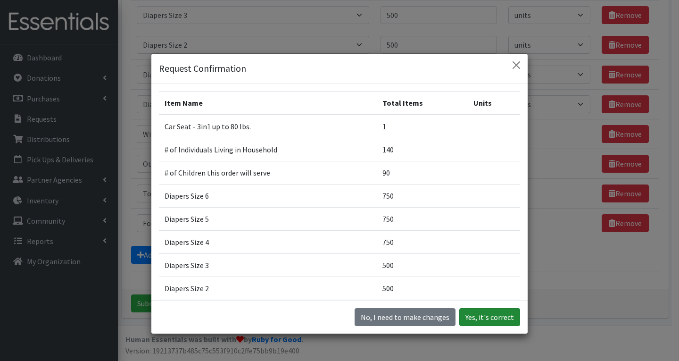
click at [495, 322] on button "Yes, it's correct" at bounding box center [489, 317] width 61 height 18
